Goal: Task Accomplishment & Management: Manage account settings

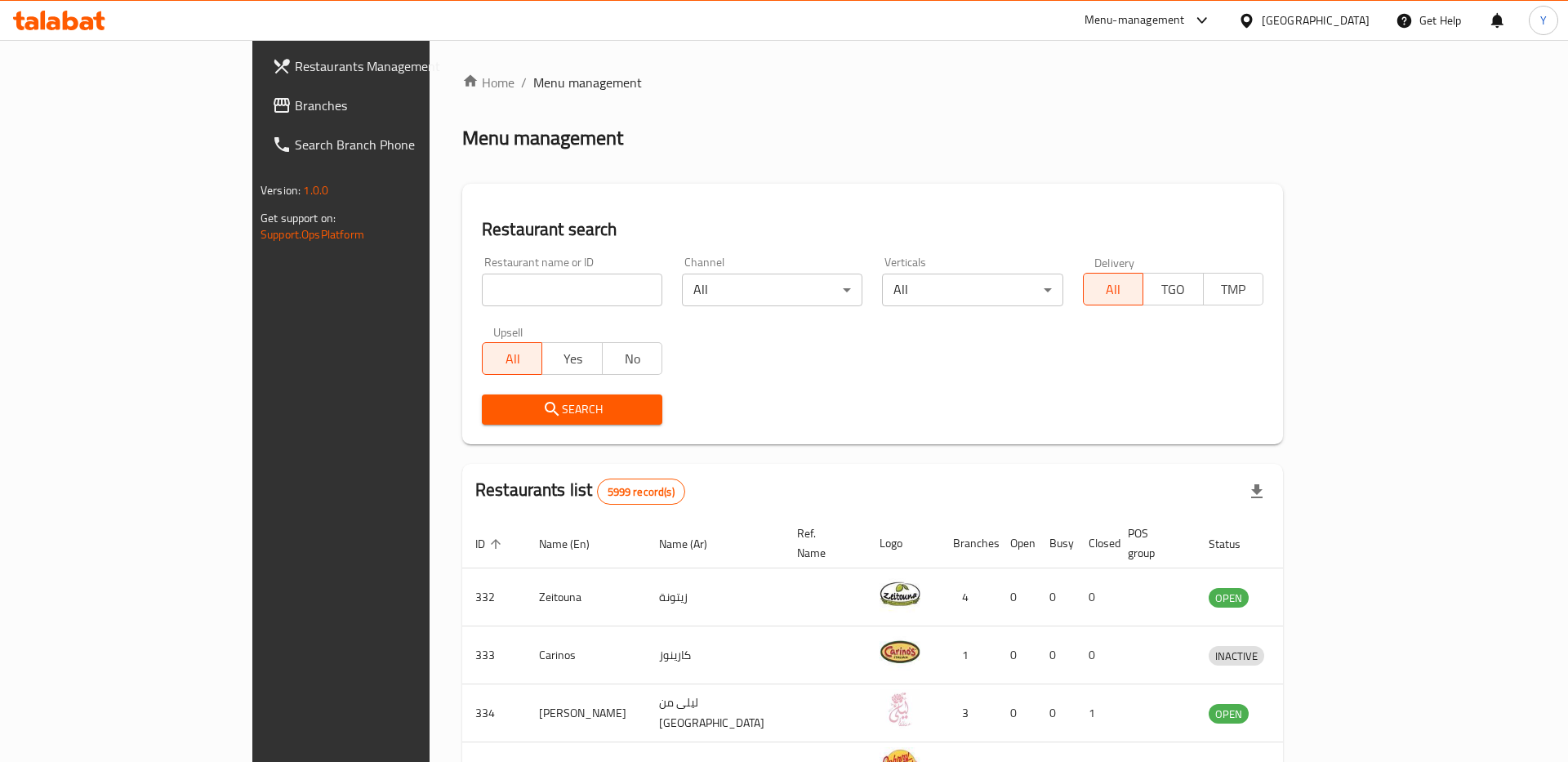
click at [294, 103] on span "Branches" at bounding box center [398, 105] width 207 height 20
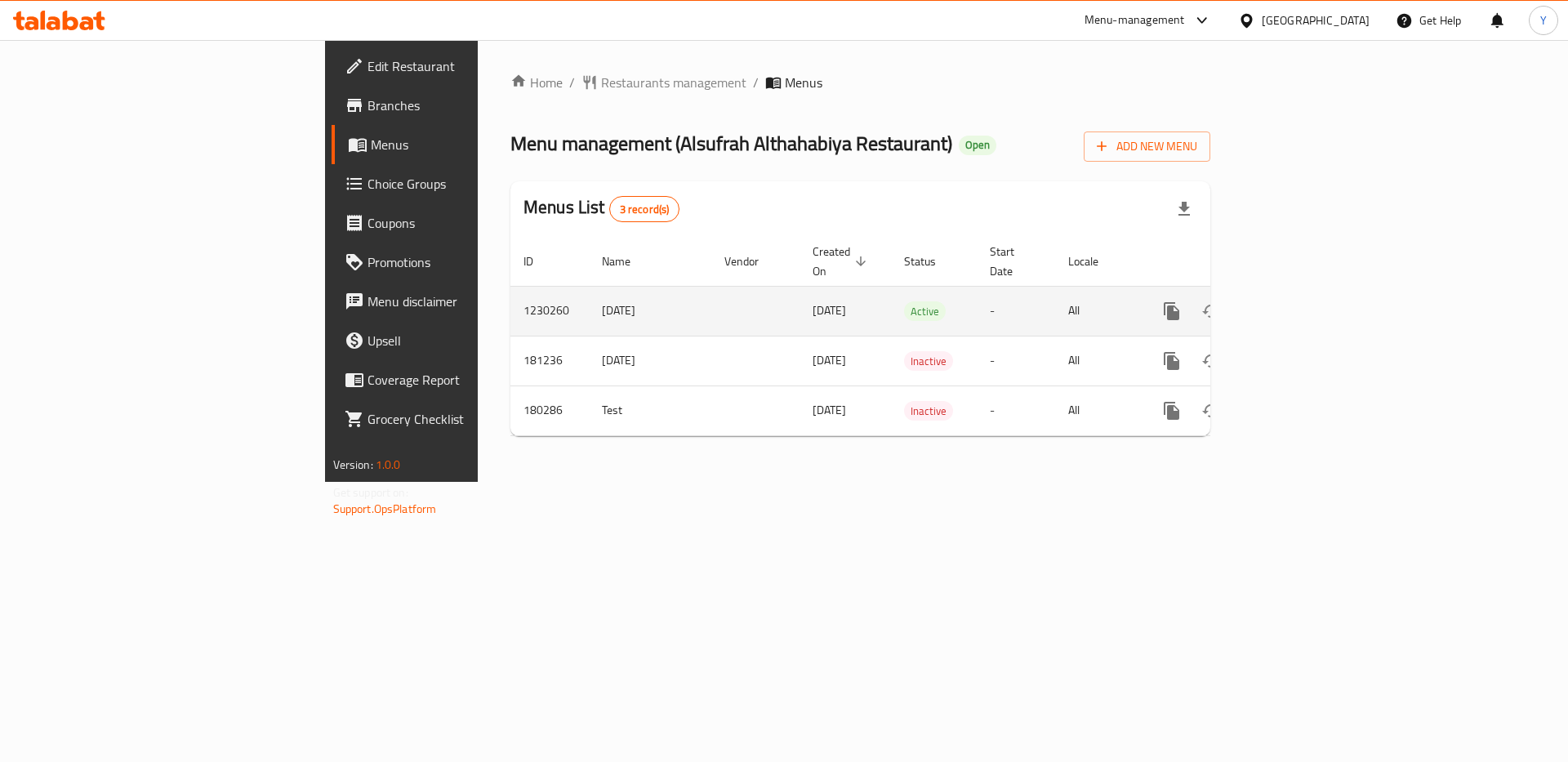
drag, startPoint x: 396, startPoint y: 293, endPoint x: 470, endPoint y: 293, distance: 74.0
click at [589, 293] on td "[DATE]" at bounding box center [650, 310] width 122 height 50
click at [1296, 303] on icon "enhanced table" at bounding box center [1289, 310] width 15 height 15
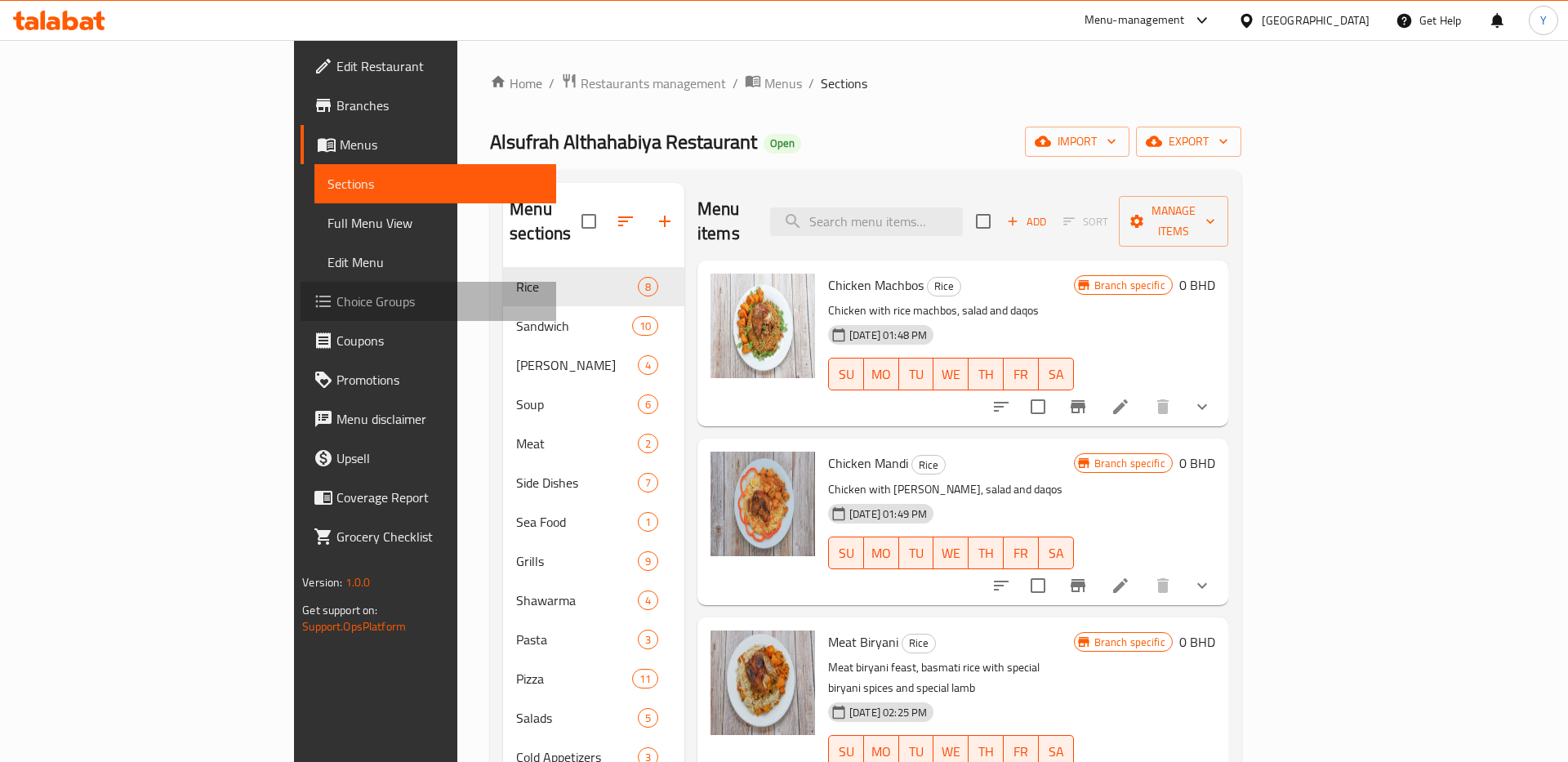
click at [336, 296] on span "Choice Groups" at bounding box center [440, 301] width 207 height 20
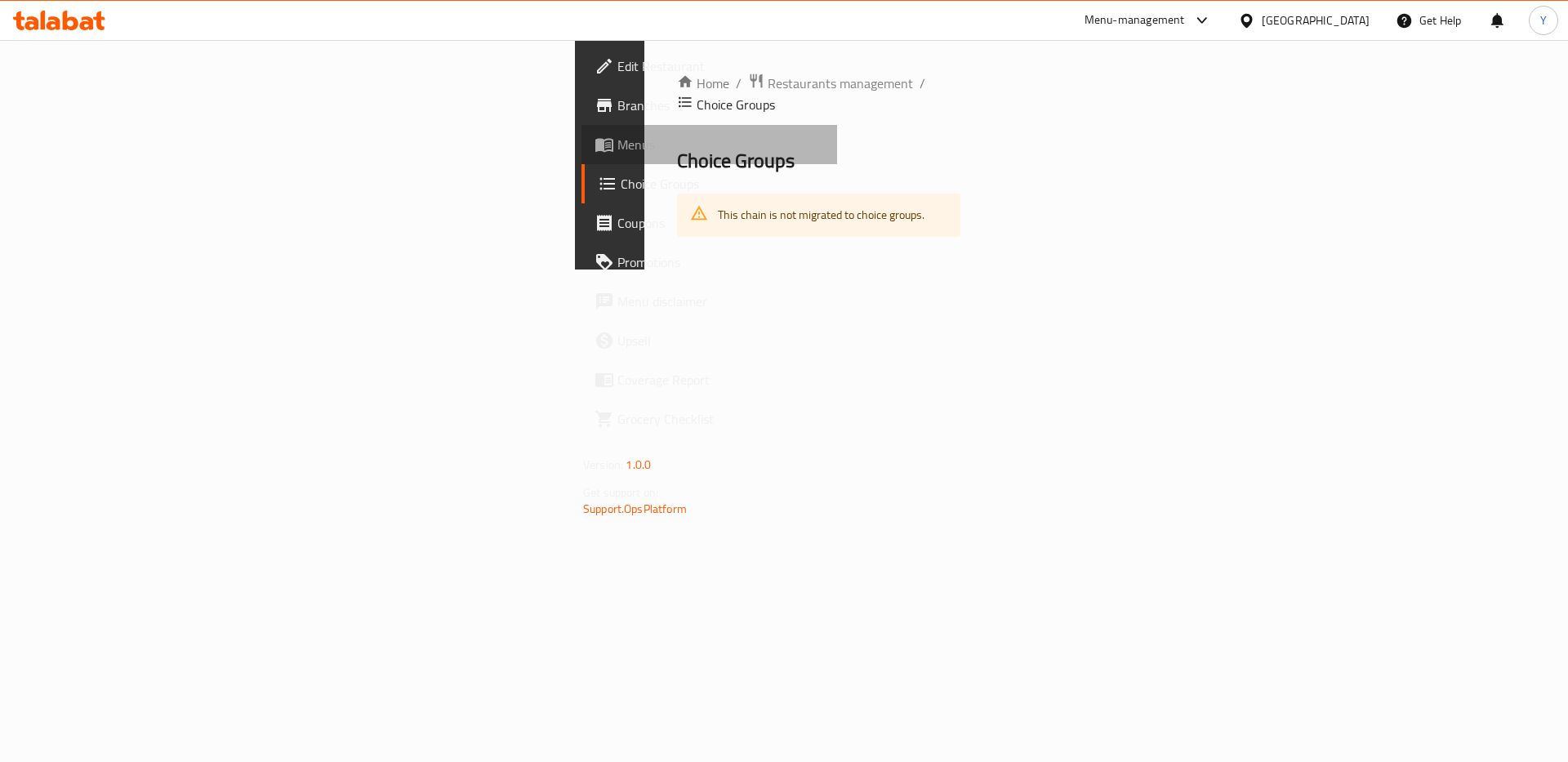
click at [618, 149] on span "Menus" at bounding box center [721, 144] width 207 height 20
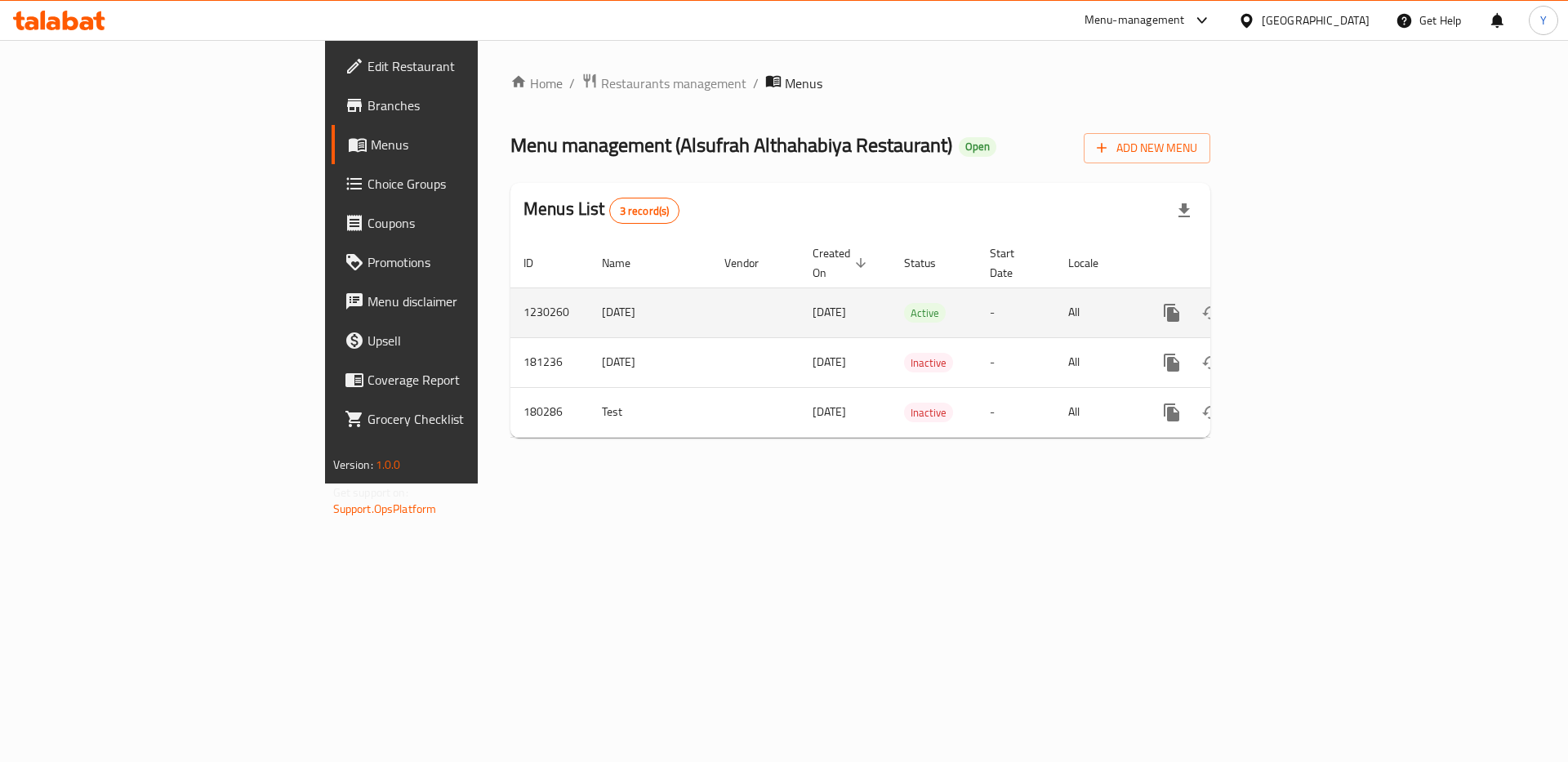
click at [1296, 305] on icon "enhanced table" at bounding box center [1289, 312] width 15 height 15
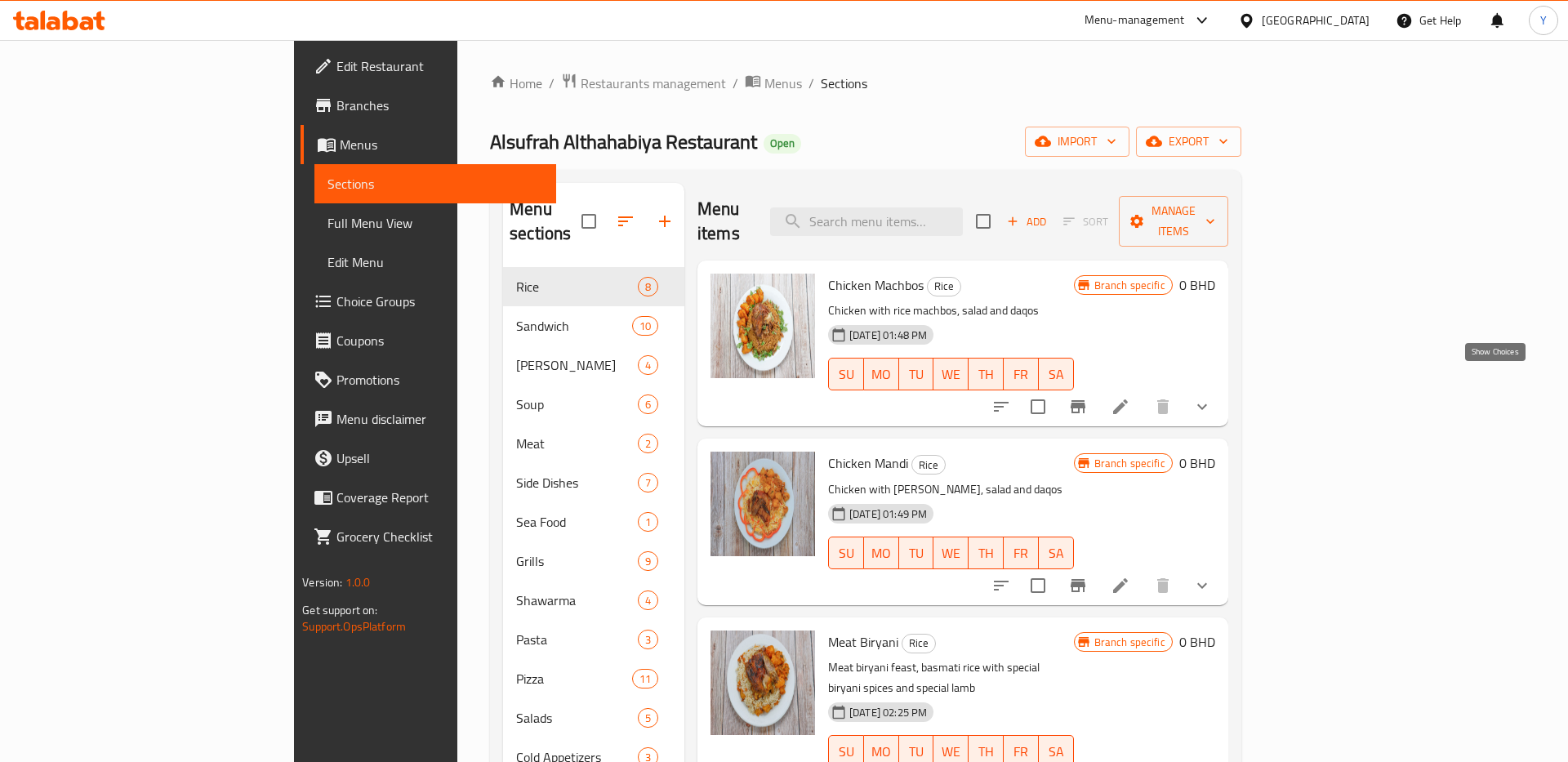
click at [1212, 397] on icon "show more" at bounding box center [1202, 407] width 20 height 20
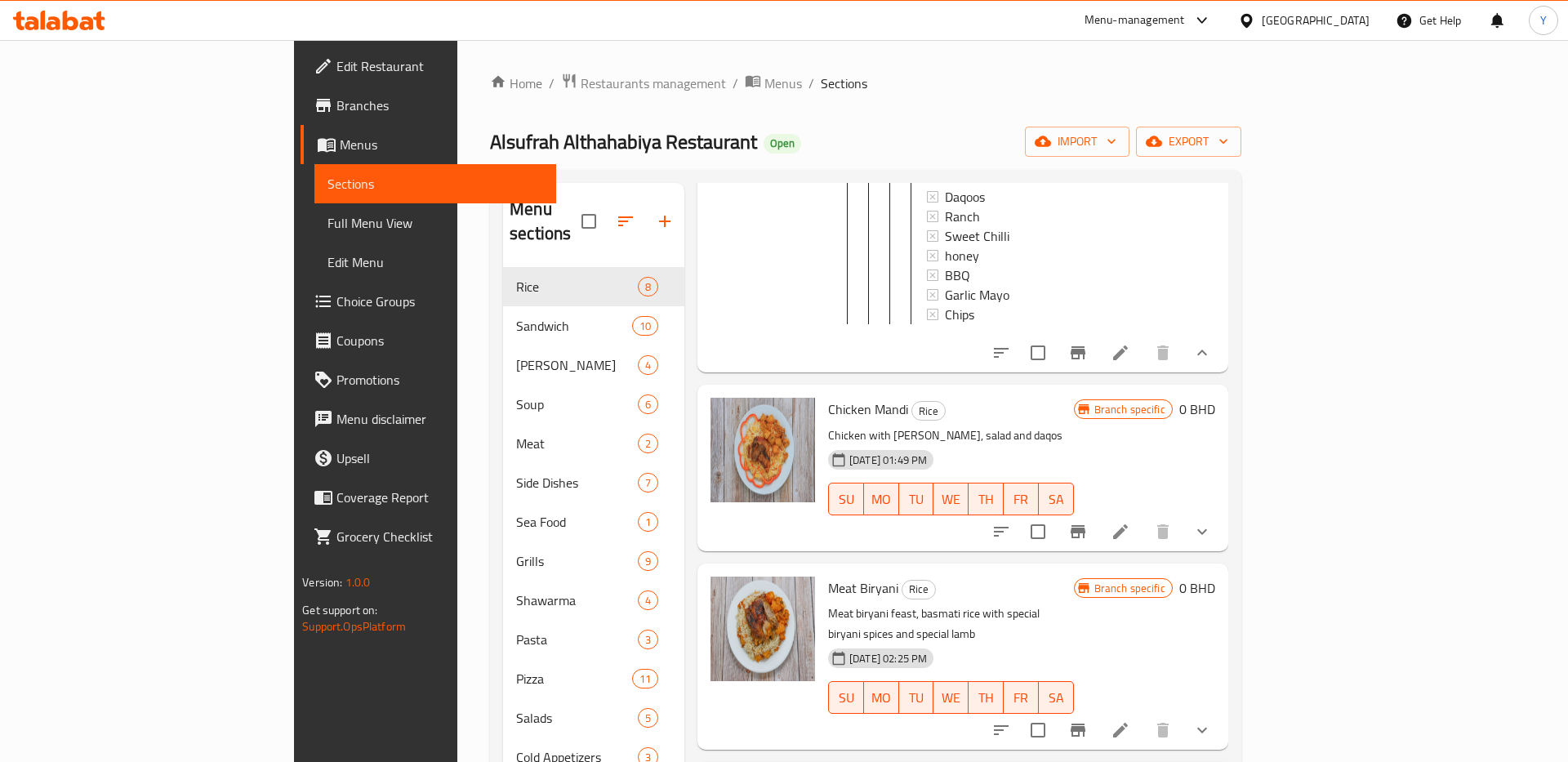
scroll to position [797, 0]
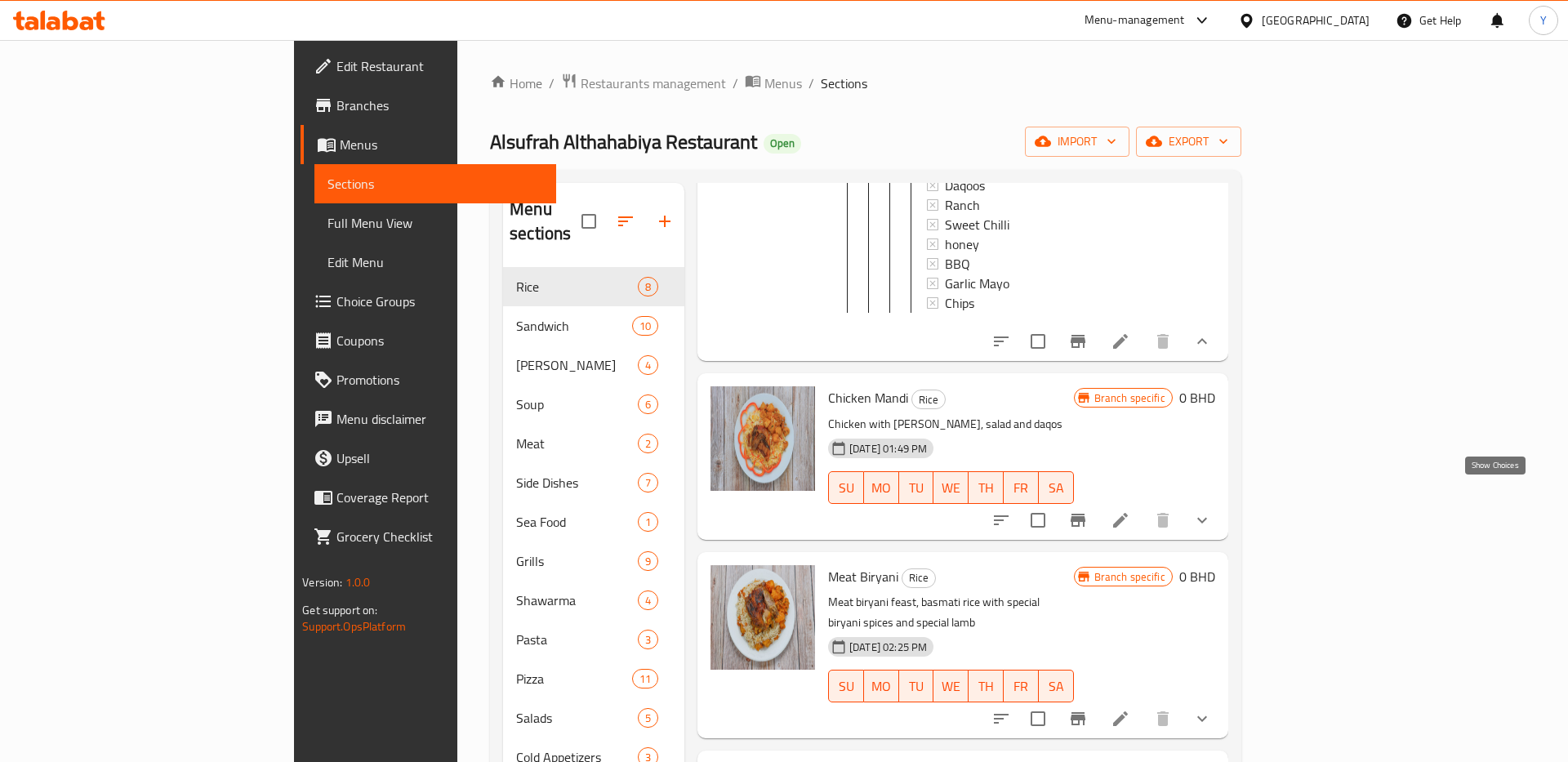
click at [1212, 510] on icon "show more" at bounding box center [1202, 520] width 20 height 20
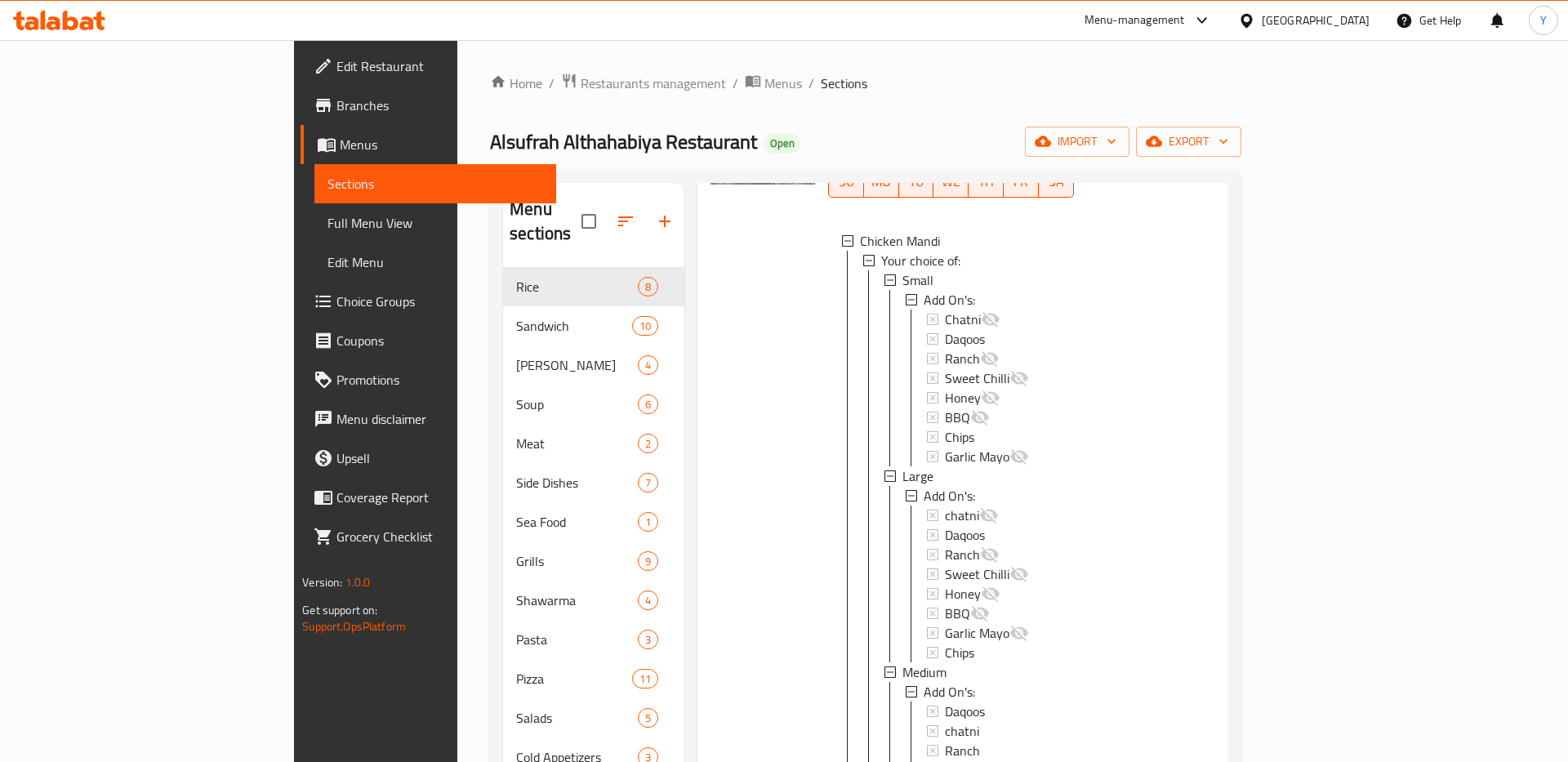
scroll to position [1104, 0]
